Goal: Task Accomplishment & Management: Use online tool/utility

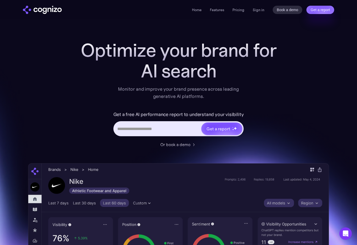
click at [255, 7] on link "Sign in" at bounding box center [258, 10] width 12 height 6
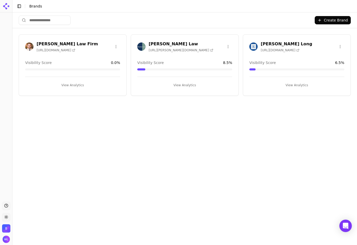
click at [177, 85] on button "View Analytics" at bounding box center [184, 85] width 95 height 8
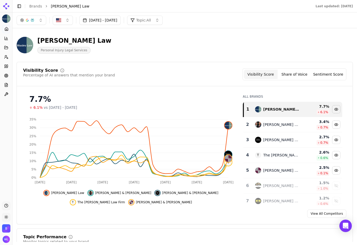
click at [92, 20] on button "Sep 08, 2025 - Oct 08, 2025" at bounding box center [99, 20] width 41 height 9
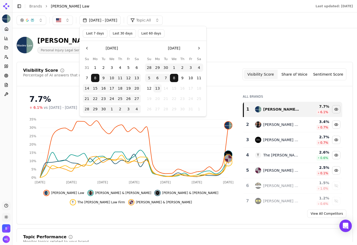
click at [155, 75] on button "6" at bounding box center [157, 78] width 8 height 8
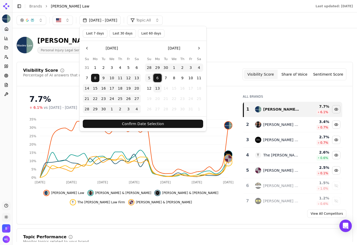
click at [154, 86] on button "13" at bounding box center [157, 88] width 8 height 8
click at [157, 120] on button "Confirm Date Selection" at bounding box center [143, 124] width 120 height 8
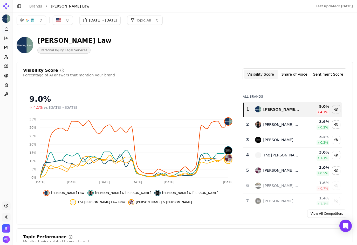
click at [104, 23] on button "Sep 08, 2025 - Oct 13, 2025" at bounding box center [99, 20] width 41 height 9
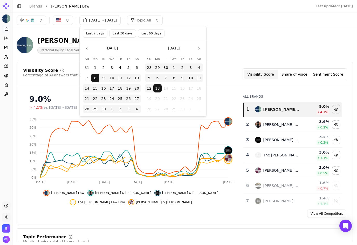
click at [173, 66] on button "1" at bounding box center [174, 67] width 8 height 8
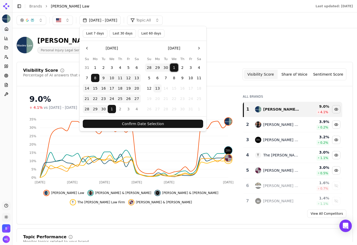
click at [172, 69] on button "1" at bounding box center [174, 67] width 8 height 8
click at [155, 90] on button "13" at bounding box center [157, 88] width 8 height 8
click at [155, 121] on button "Confirm Date Selection" at bounding box center [143, 124] width 120 height 8
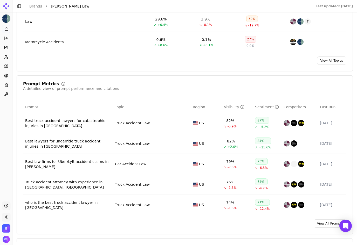
scroll to position [318, 0]
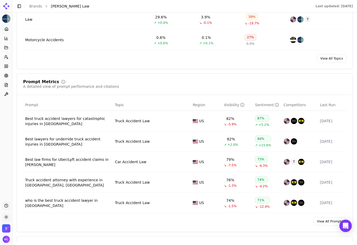
click at [315, 223] on link "View All Prompts" at bounding box center [329, 221] width 33 height 8
